Goal: Information Seeking & Learning: Learn about a topic

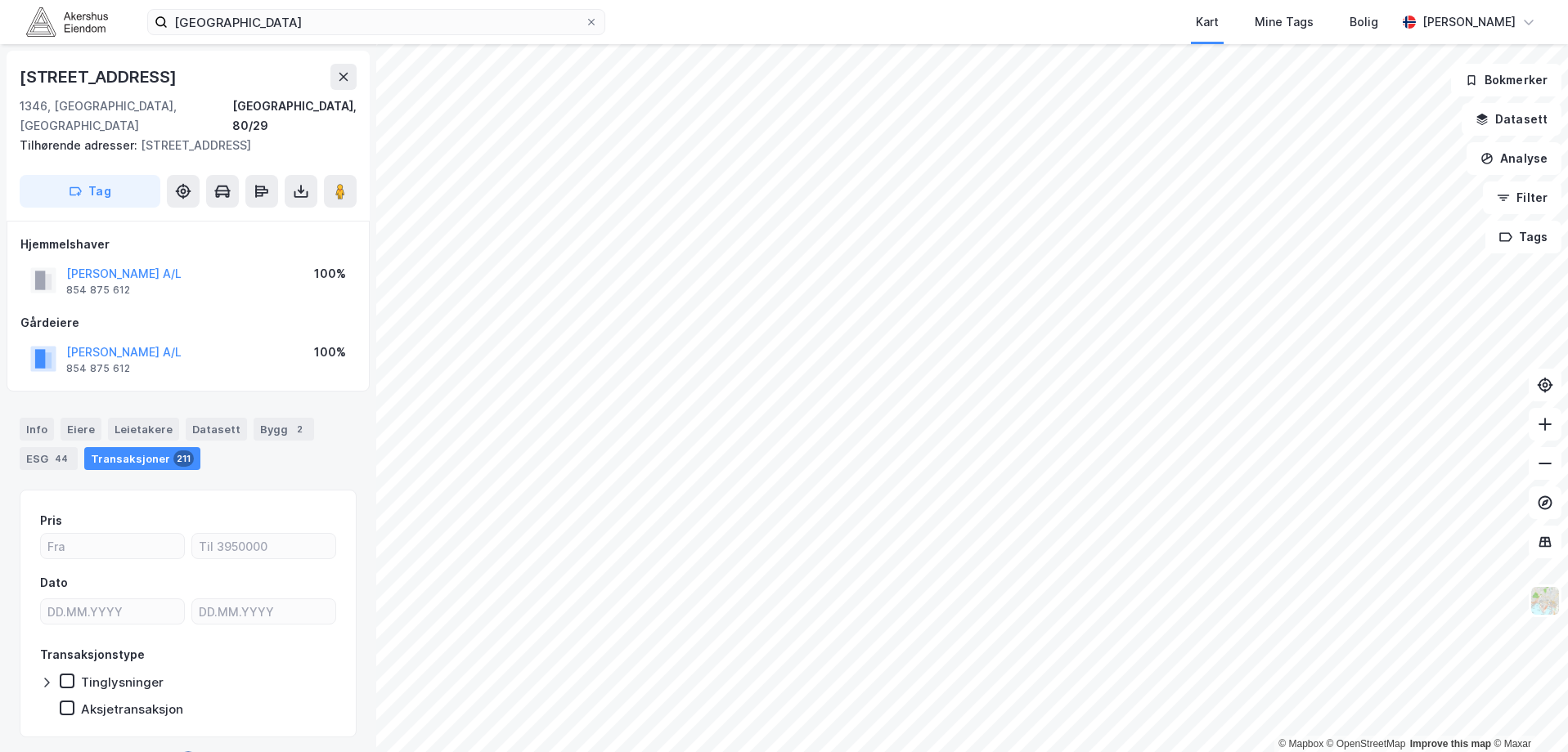
scroll to position [25, 0]
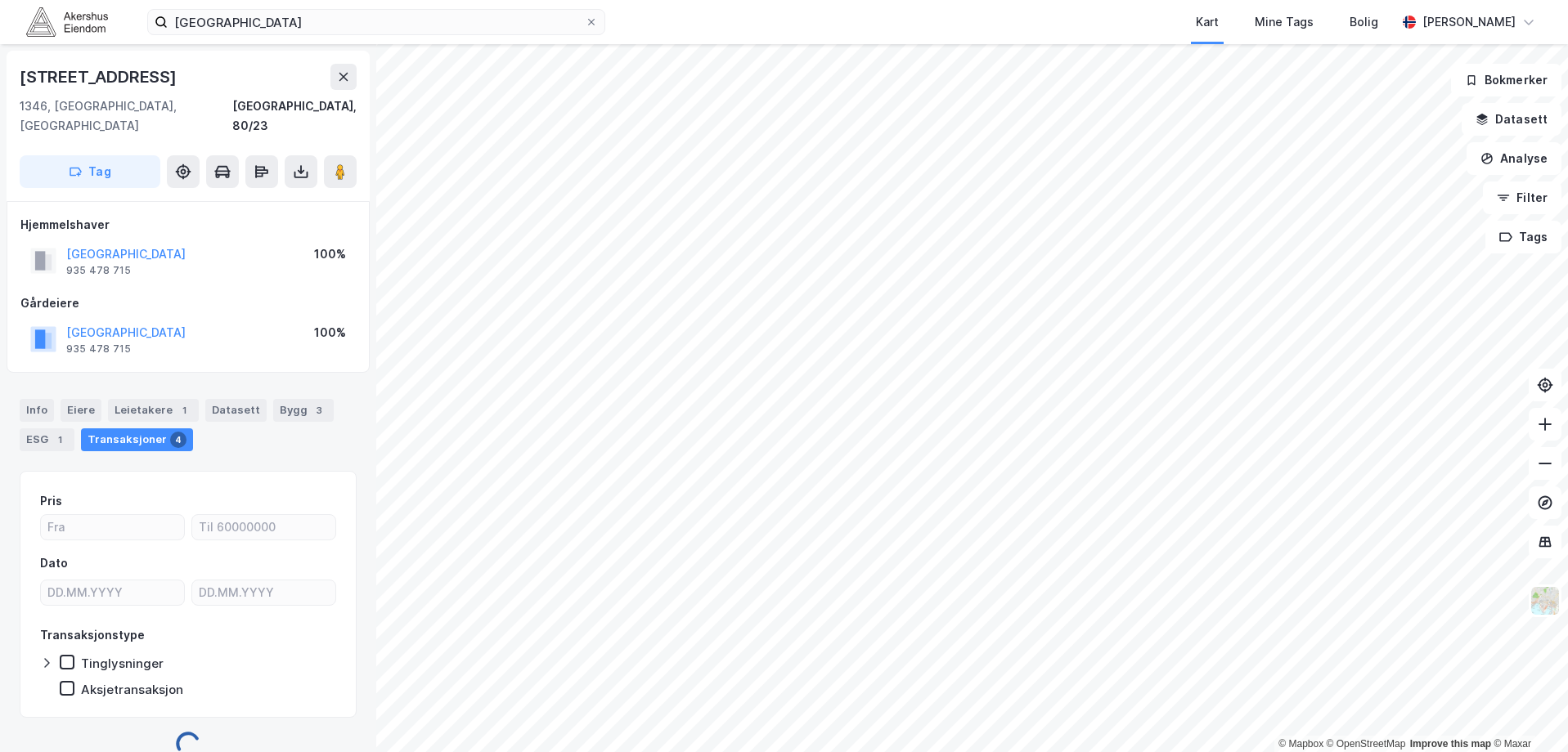
scroll to position [5, 0]
